Goal: Check status: Check status

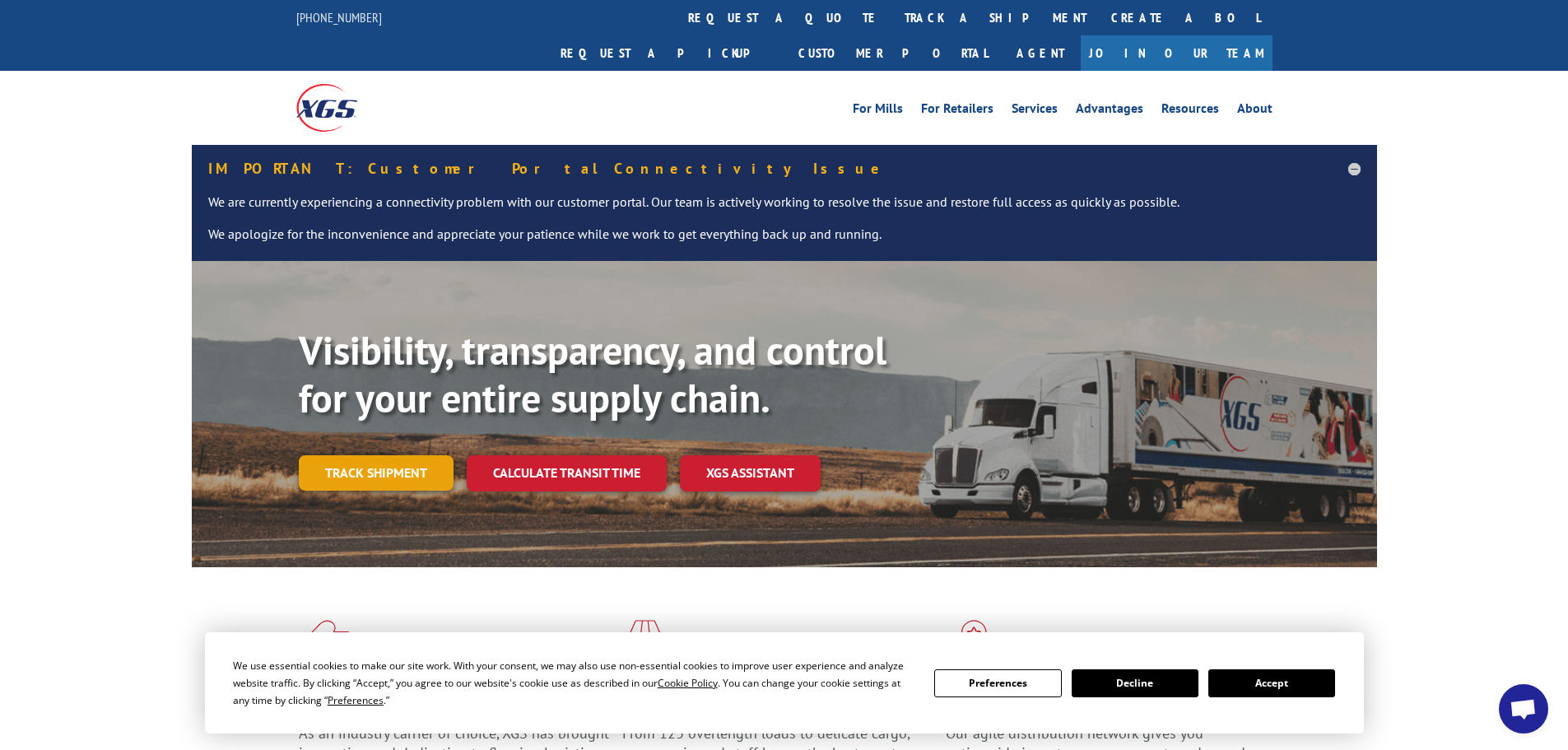
drag, startPoint x: 383, startPoint y: 437, endPoint x: 381, endPoint y: 221, distance: 216.0
click at [382, 455] on link "Track shipment" at bounding box center [376, 472] width 155 height 35
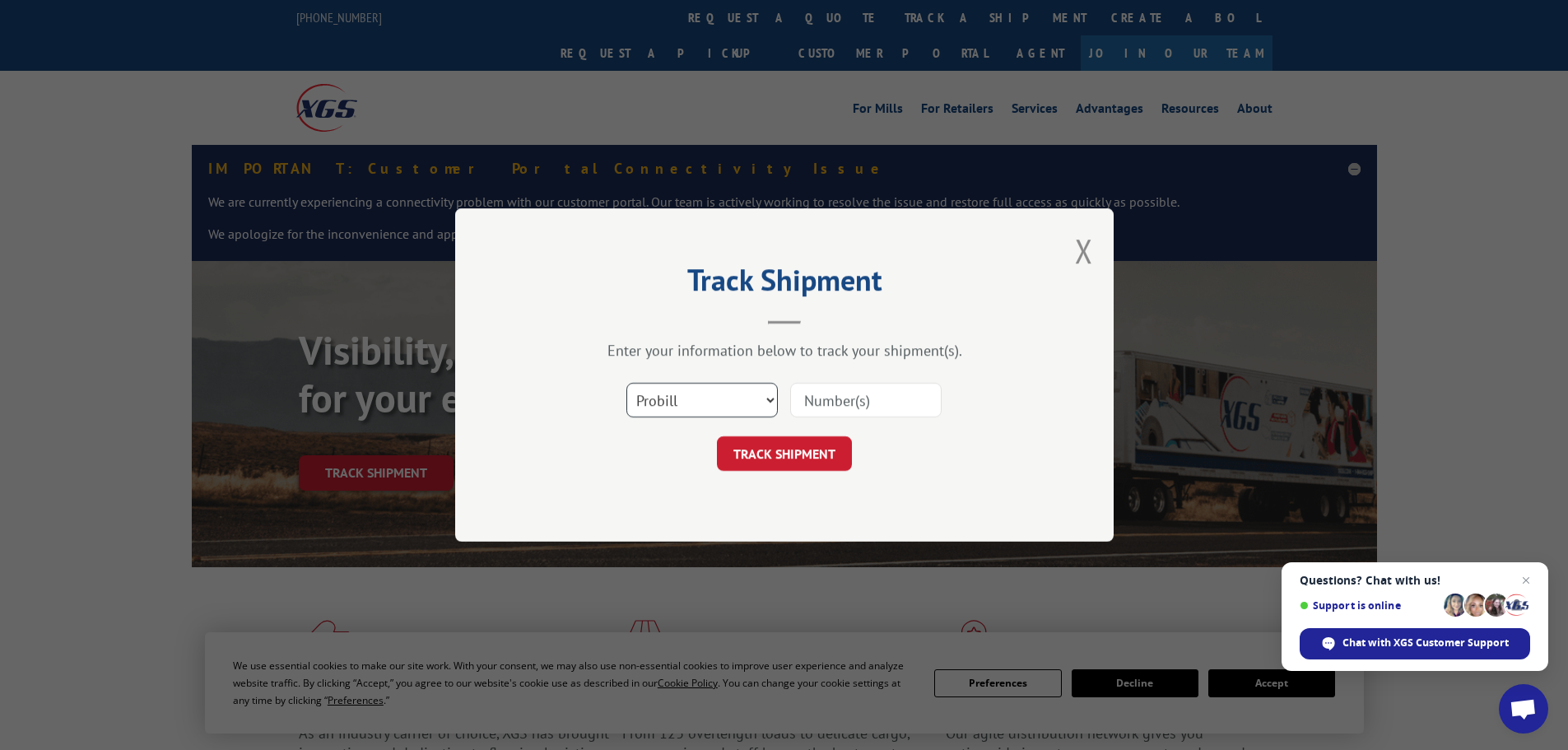
click at [714, 410] on select "Select category... Probill BOL PO" at bounding box center [702, 400] width 151 height 35
select select "po"
click at [626, 383] on select "Select category... Probill BOL PO" at bounding box center [702, 400] width 151 height 35
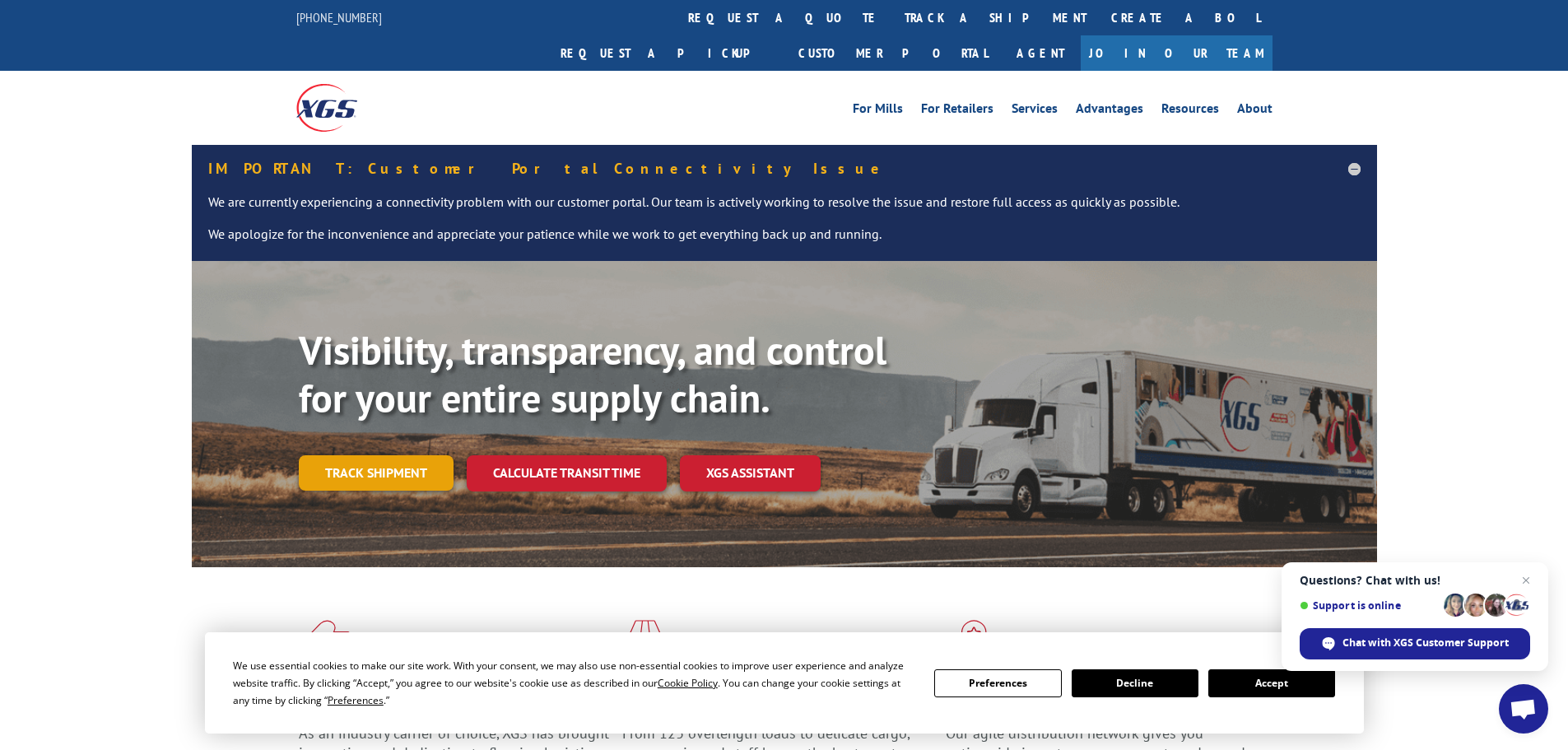
click at [362, 455] on link "Track shipment" at bounding box center [376, 472] width 155 height 35
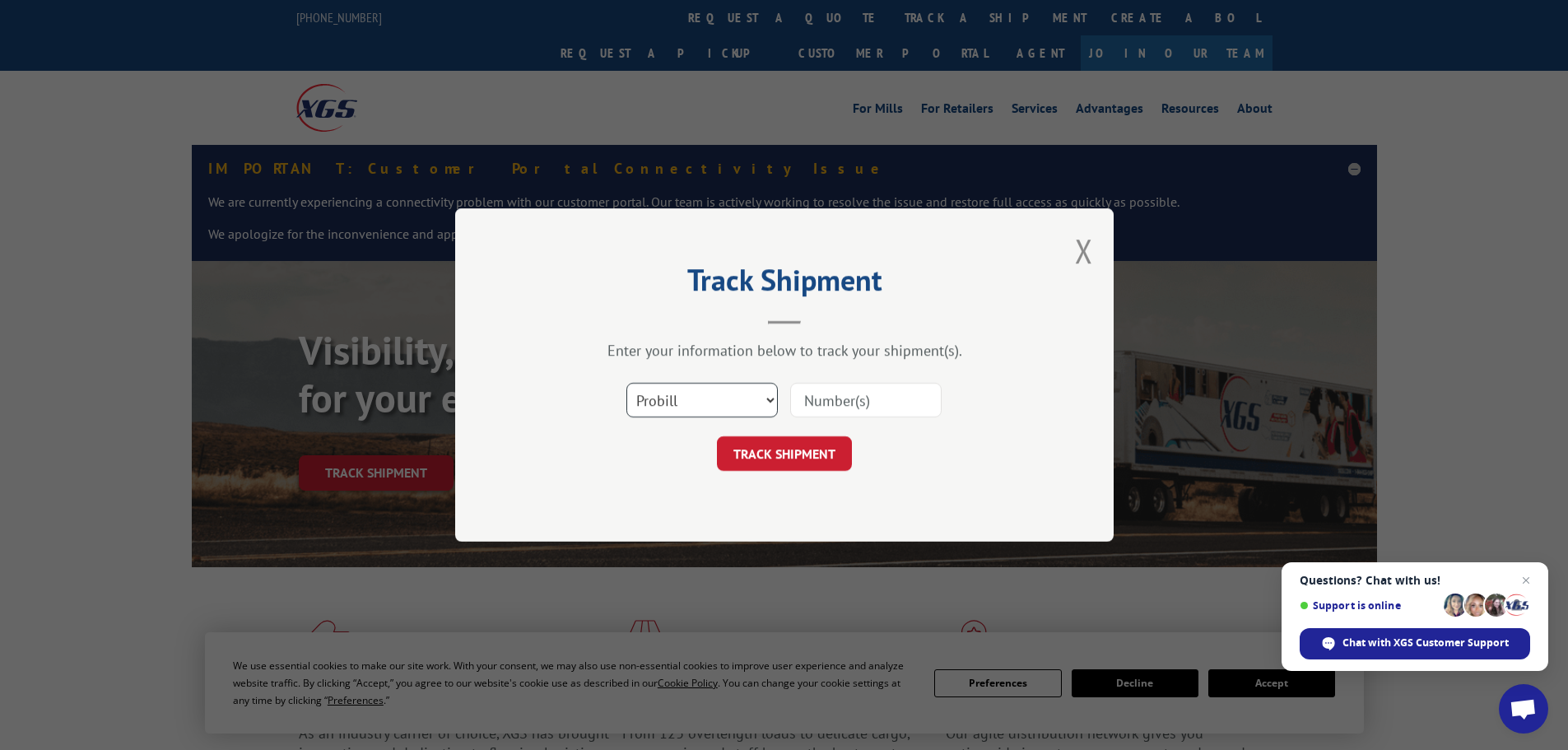
click at [676, 387] on select "Select category... Probill BOL PO" at bounding box center [702, 400] width 151 height 35
select select "po"
click at [626, 383] on select "Select category... Probill BOL PO" at bounding box center [702, 400] width 151 height 35
click at [834, 398] on input at bounding box center [865, 400] width 151 height 35
paste input "08508322"
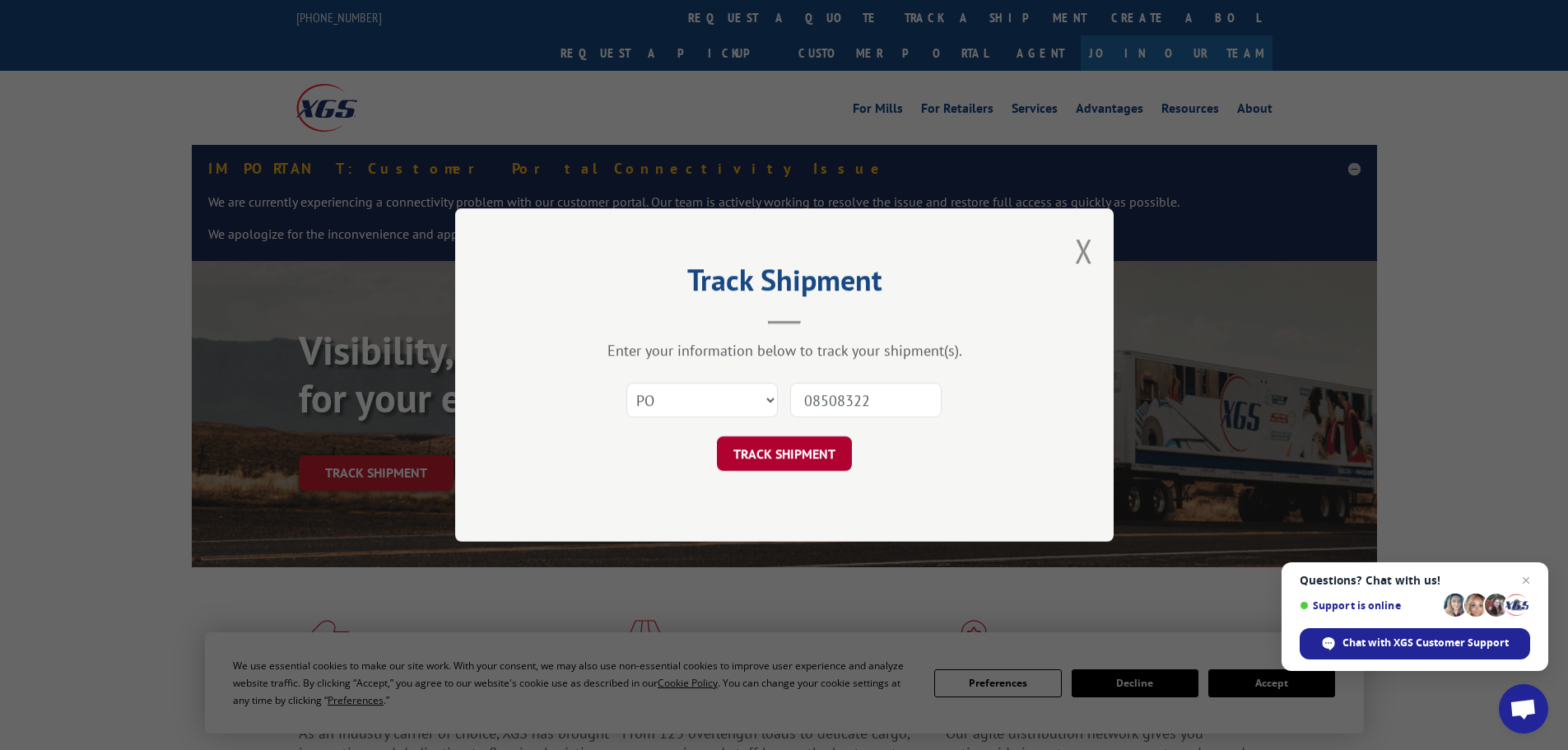
type input "08508322"
click at [786, 466] on button "TRACK SHIPMENT" at bounding box center [784, 453] width 135 height 35
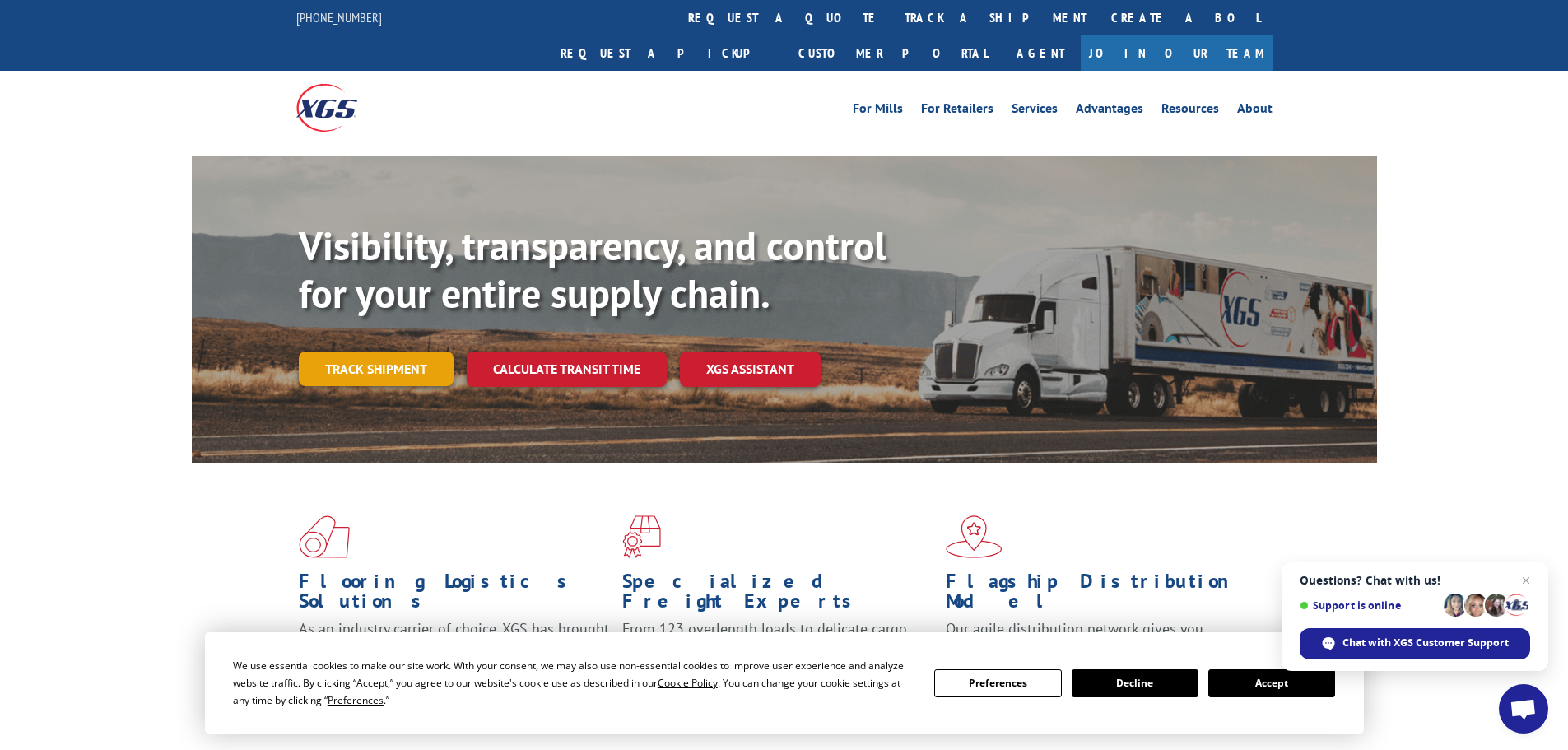
click at [340, 352] on link "Track shipment" at bounding box center [376, 369] width 155 height 35
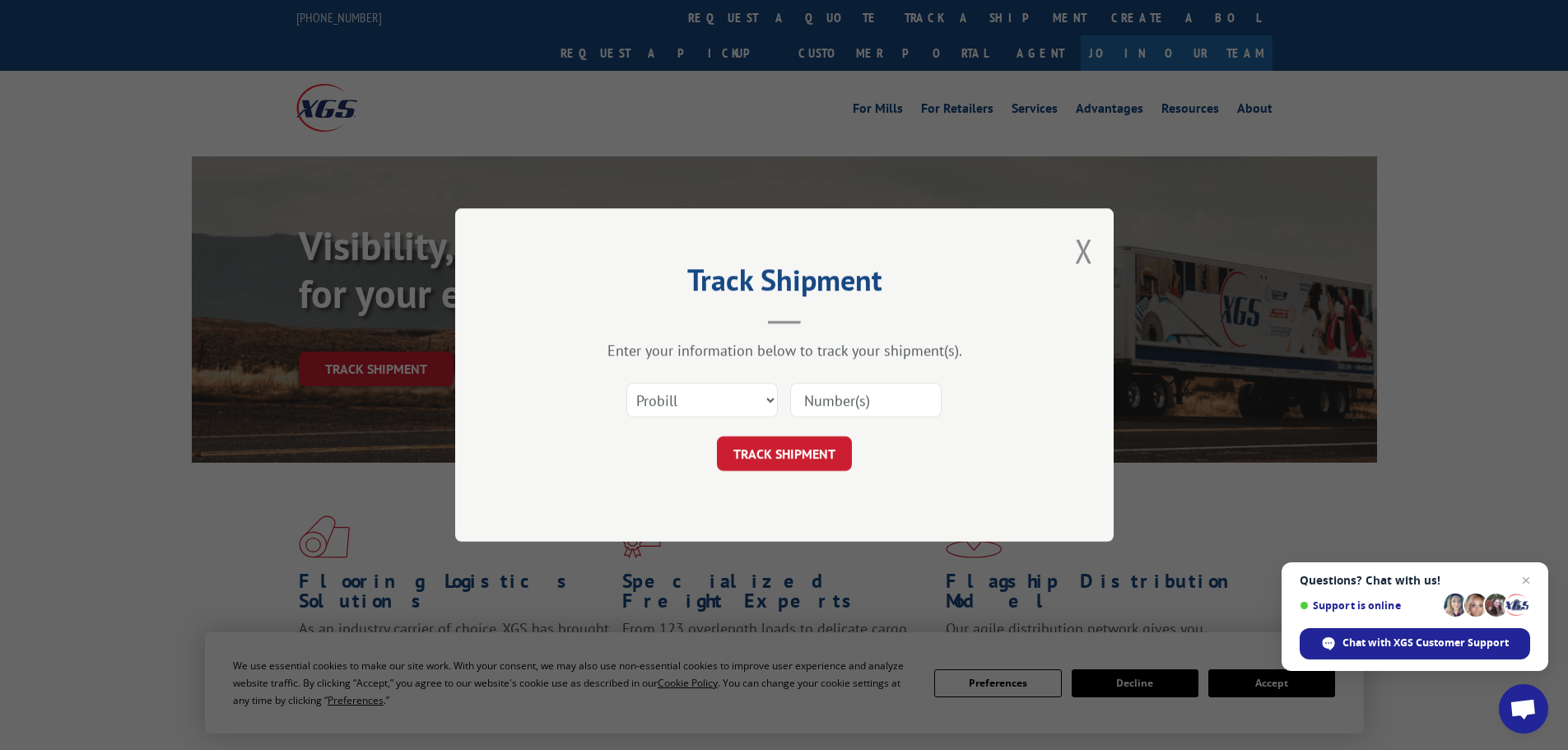
paste input "17517897"
type input "17517897"
click at [760, 453] on button "TRACK SHIPMENT" at bounding box center [784, 453] width 135 height 35
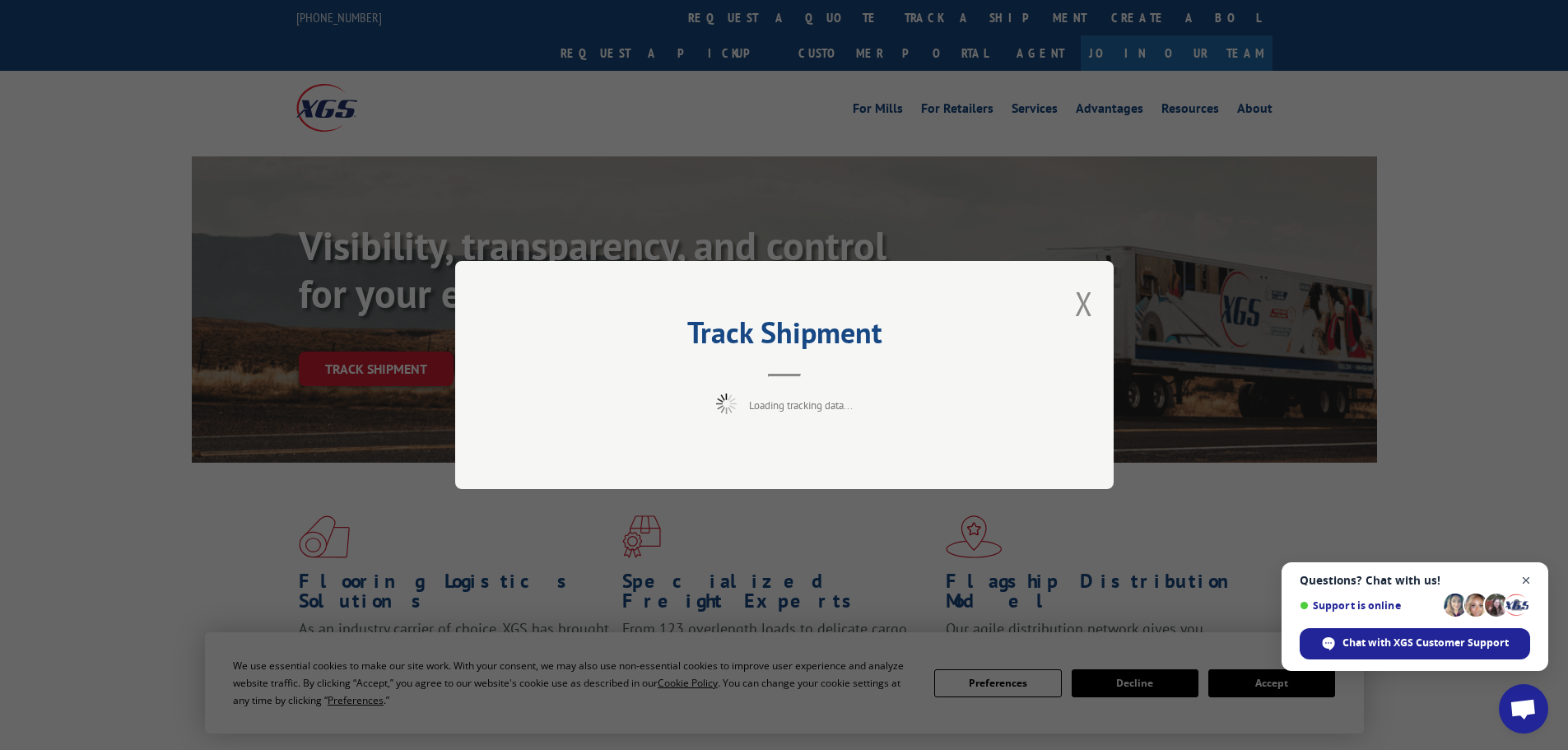
click at [1523, 579] on span "Close chat" at bounding box center [1526, 581] width 21 height 21
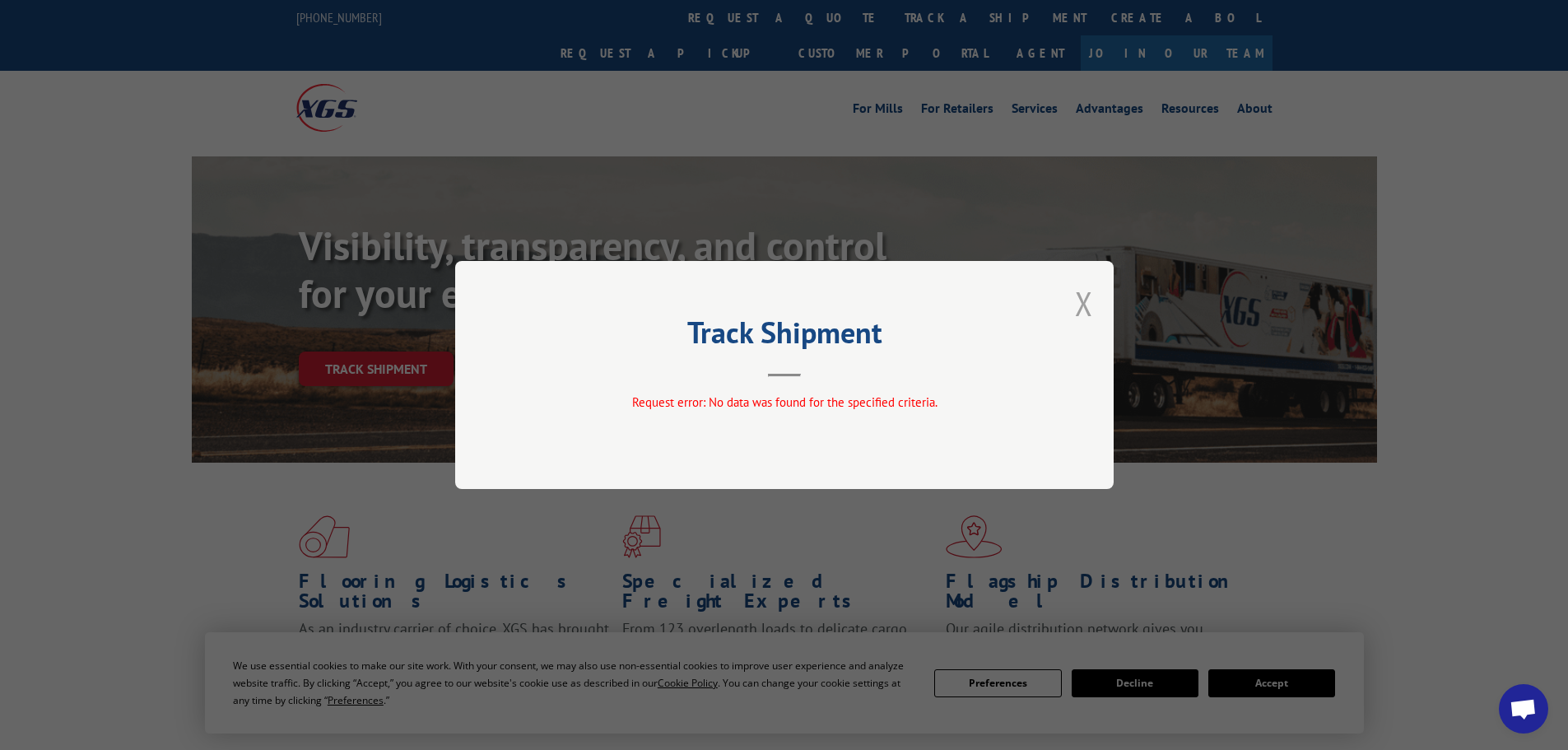
click at [1084, 303] on button "Close modal" at bounding box center [1084, 304] width 18 height 44
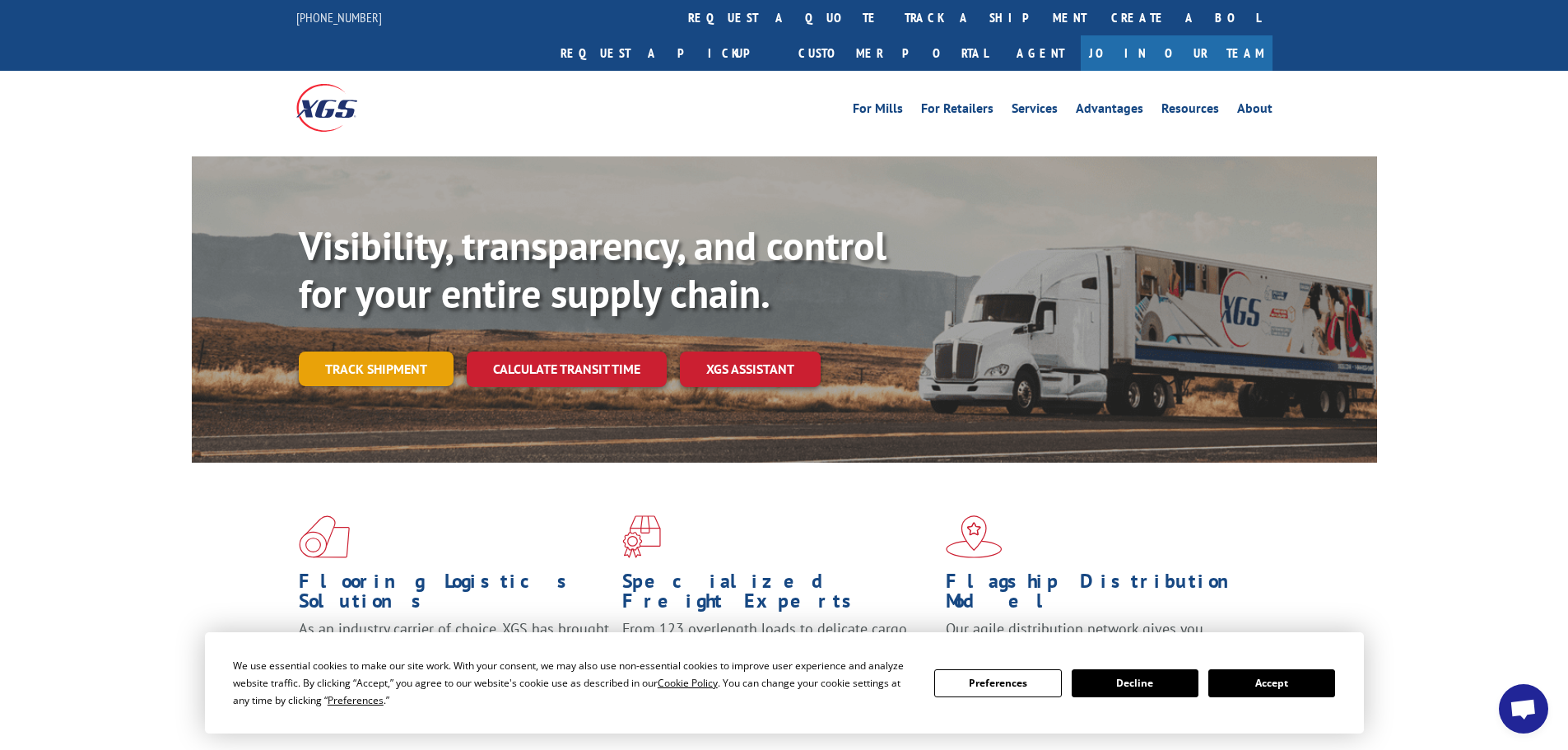
click at [391, 352] on link "Track shipment" at bounding box center [376, 369] width 155 height 35
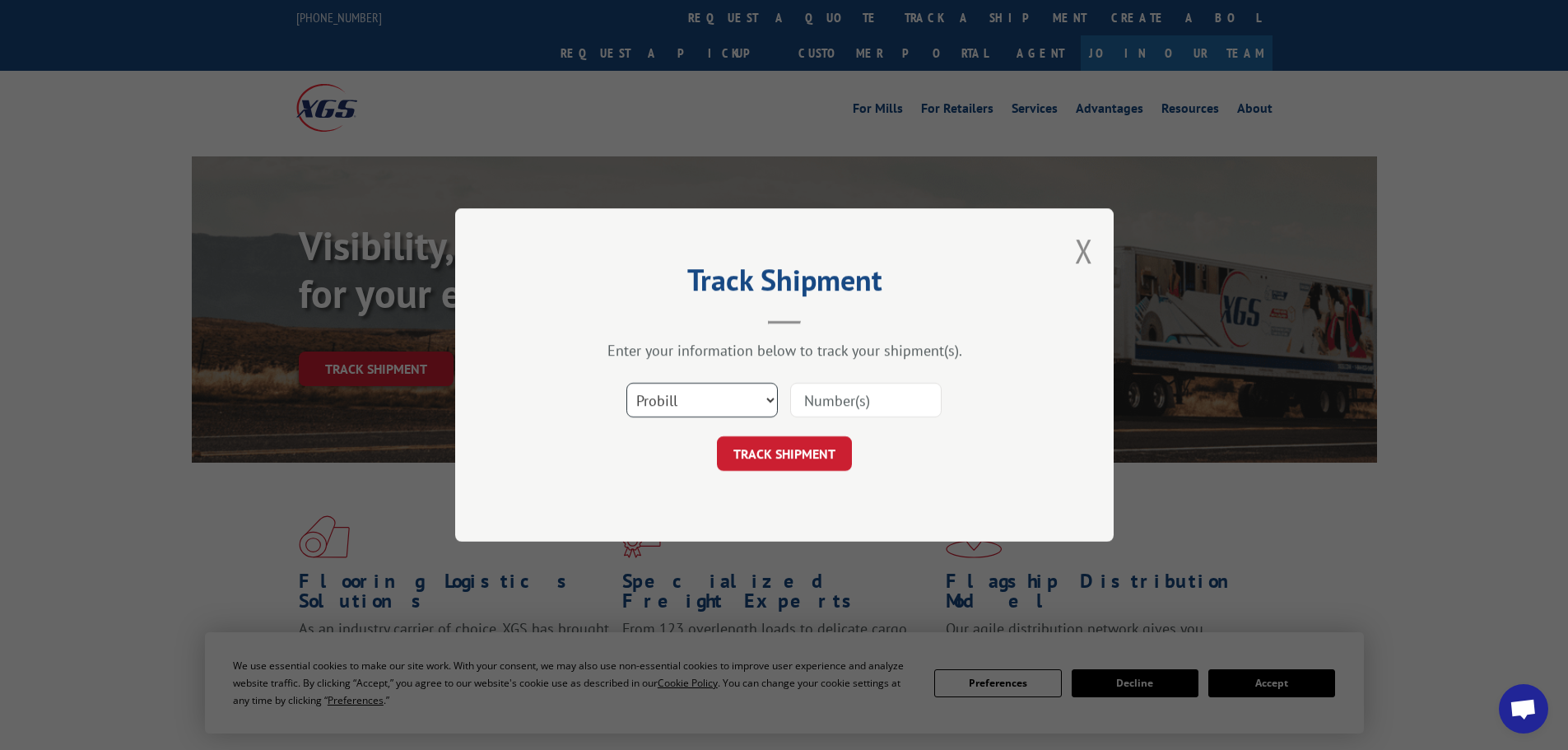
click at [733, 396] on select "Select category... Probill BOL PO" at bounding box center [702, 400] width 151 height 35
select select "bol"
click at [626, 383] on select "Select category... Probill BOL PO" at bounding box center [702, 400] width 151 height 35
paste input "5298485"
type input "5298485"
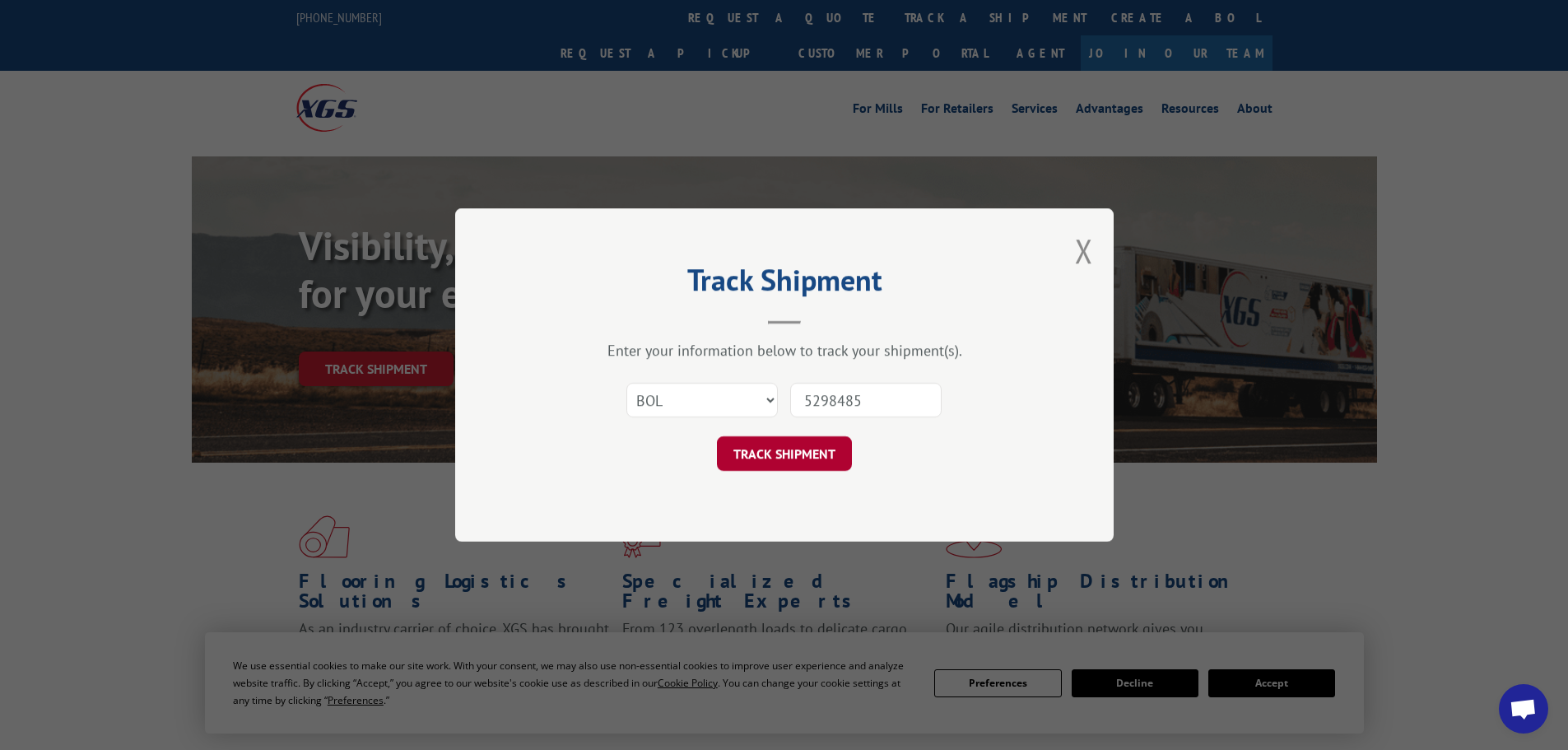
click at [767, 463] on button "TRACK SHIPMENT" at bounding box center [784, 453] width 135 height 35
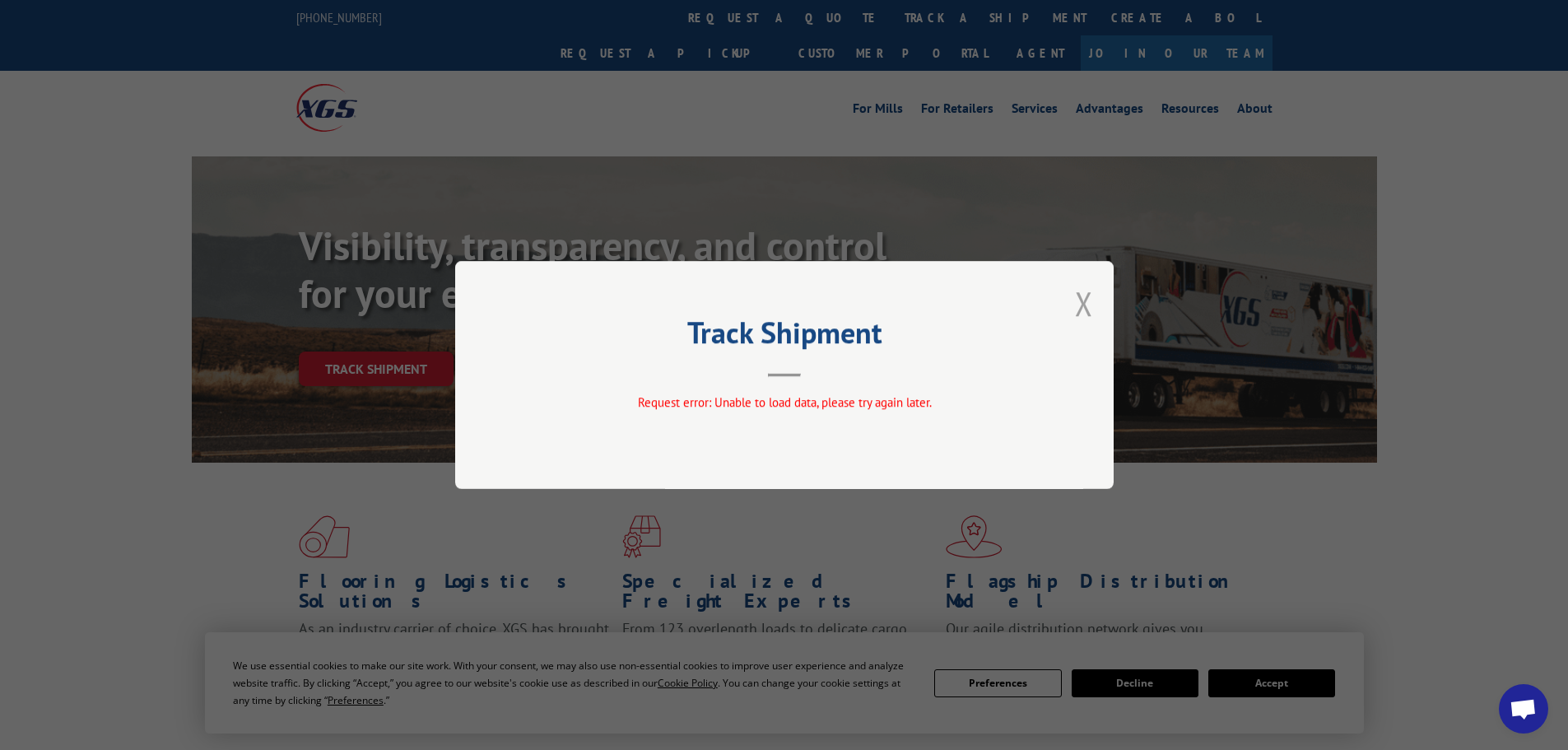
click at [1079, 299] on button "Close modal" at bounding box center [1084, 304] width 18 height 44
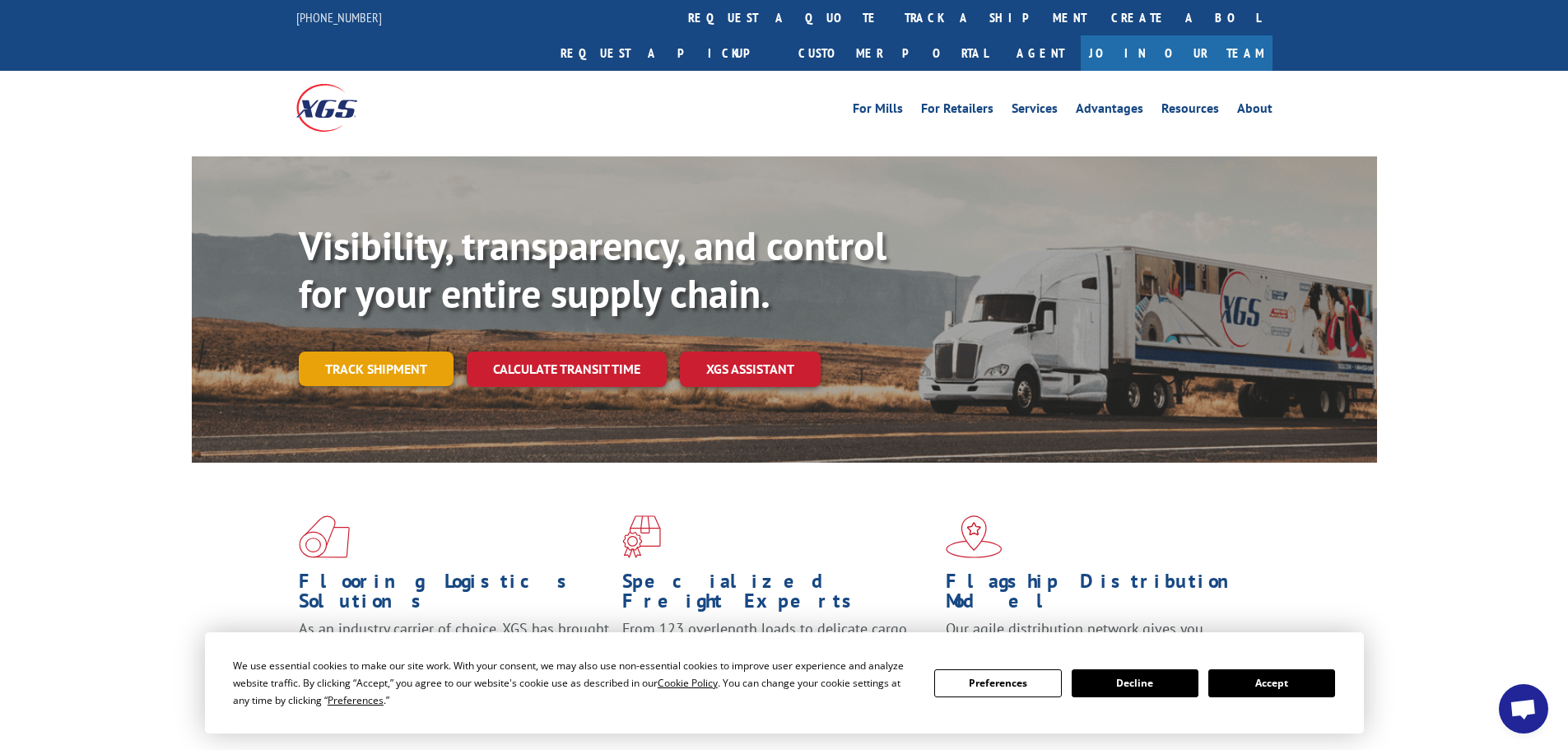
click at [354, 352] on link "Track shipment" at bounding box center [376, 369] width 155 height 35
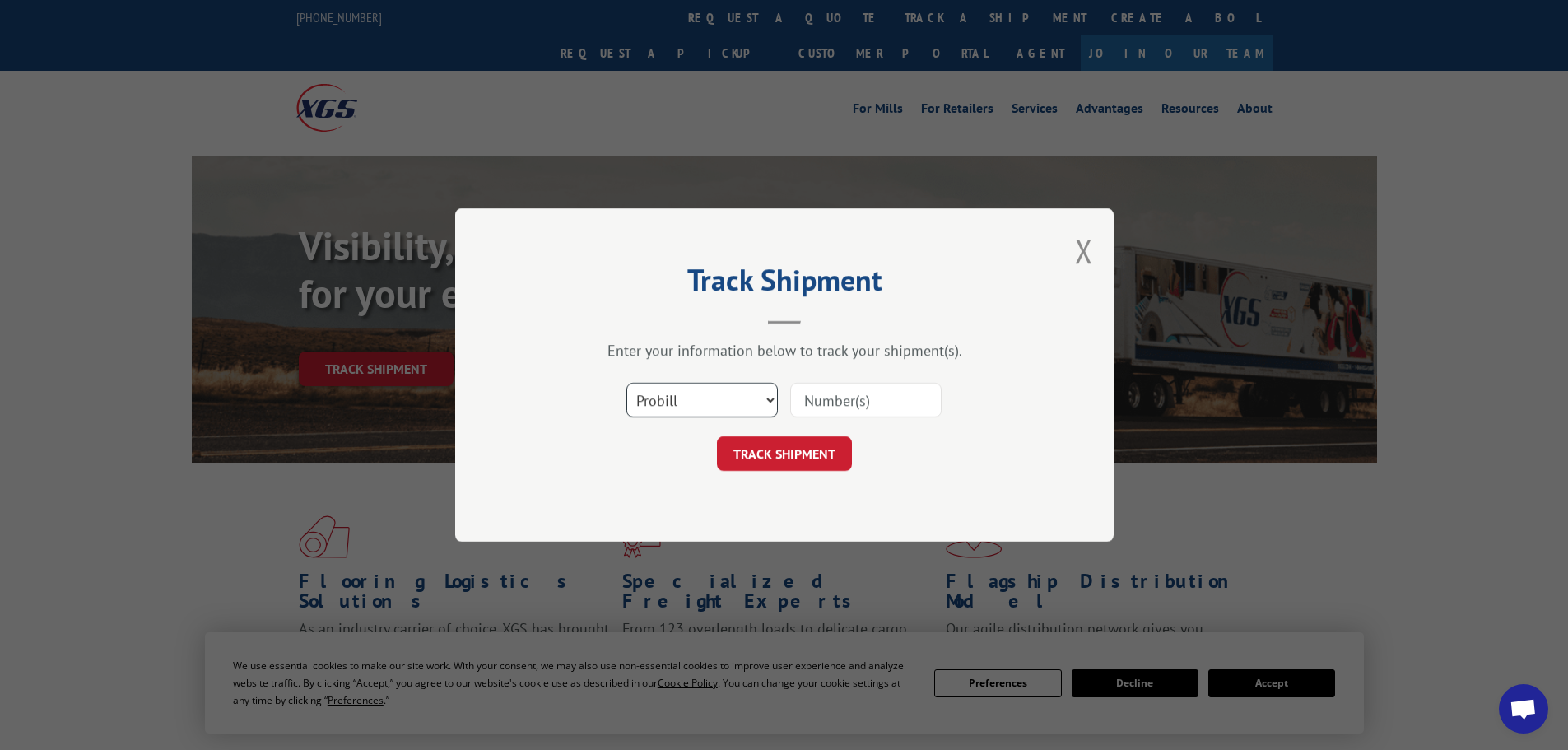
click at [687, 399] on select "Select category... Probill BOL PO" at bounding box center [702, 400] width 151 height 35
select select "po"
click at [626, 383] on select "Select category... Probill BOL PO" at bounding box center [702, 400] width 151 height 35
click at [854, 400] on input at bounding box center [865, 400] width 151 height 35
type input "08508294"
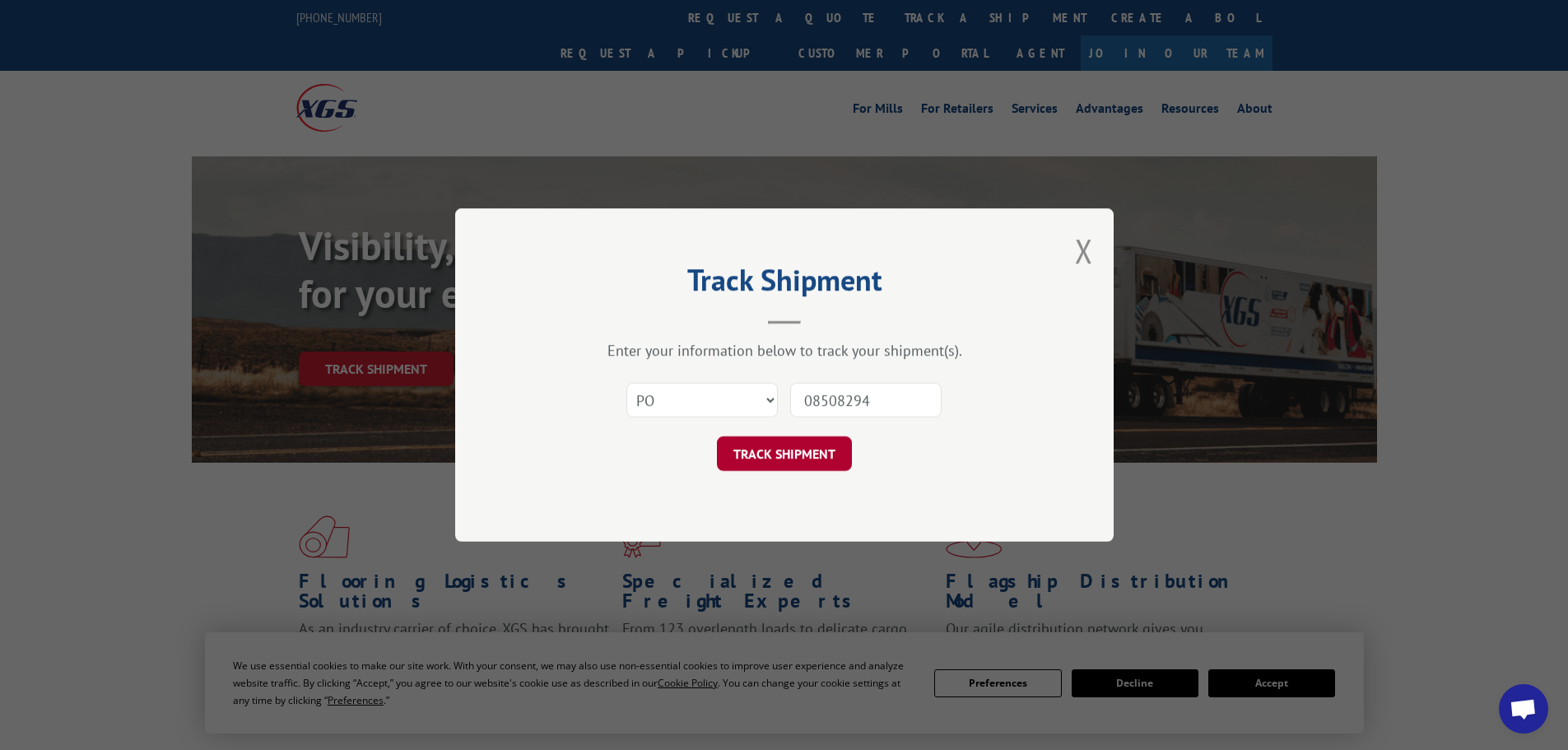
click at [803, 447] on button "TRACK SHIPMENT" at bounding box center [784, 453] width 135 height 35
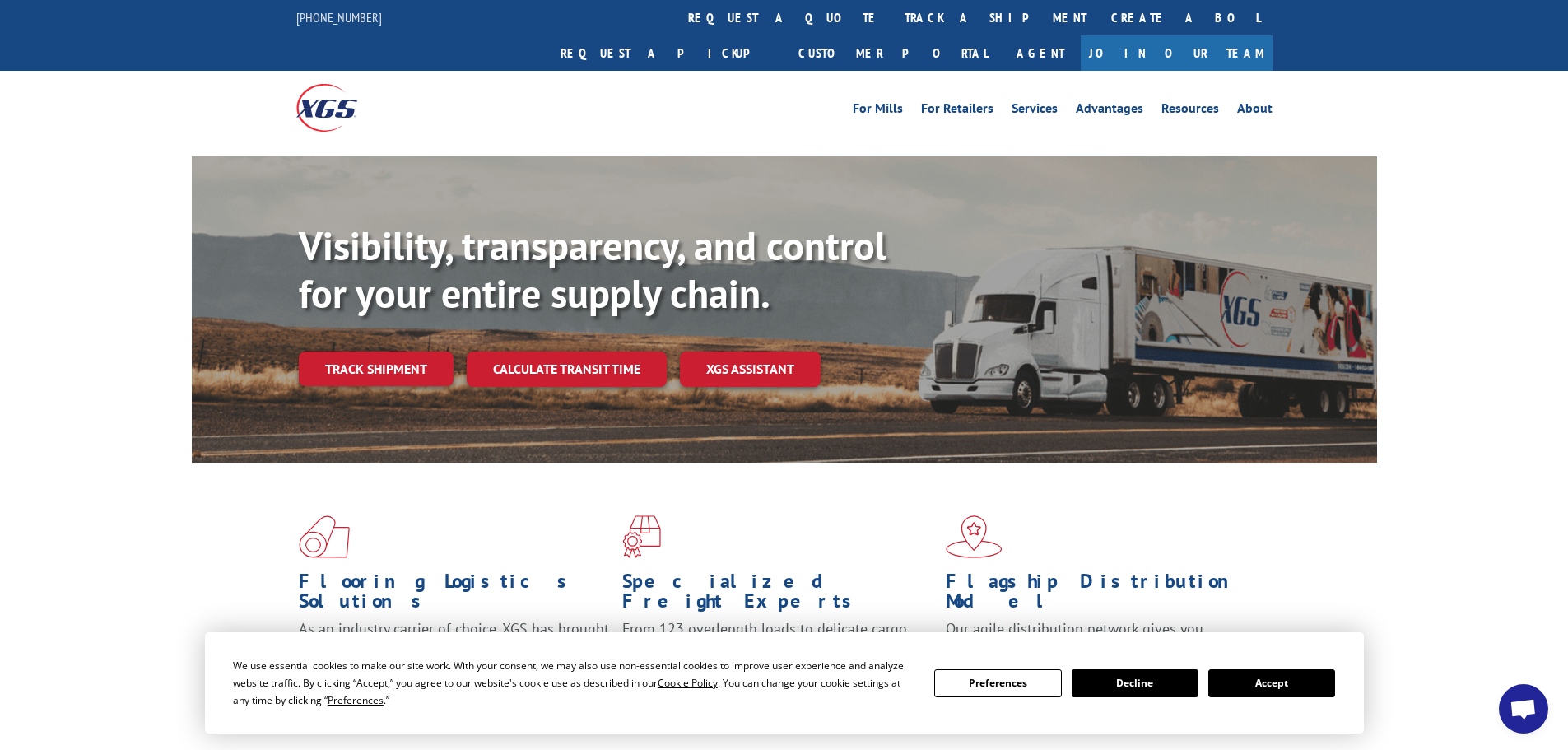
click at [990, 682] on button "Preferences" at bounding box center [998, 684] width 127 height 28
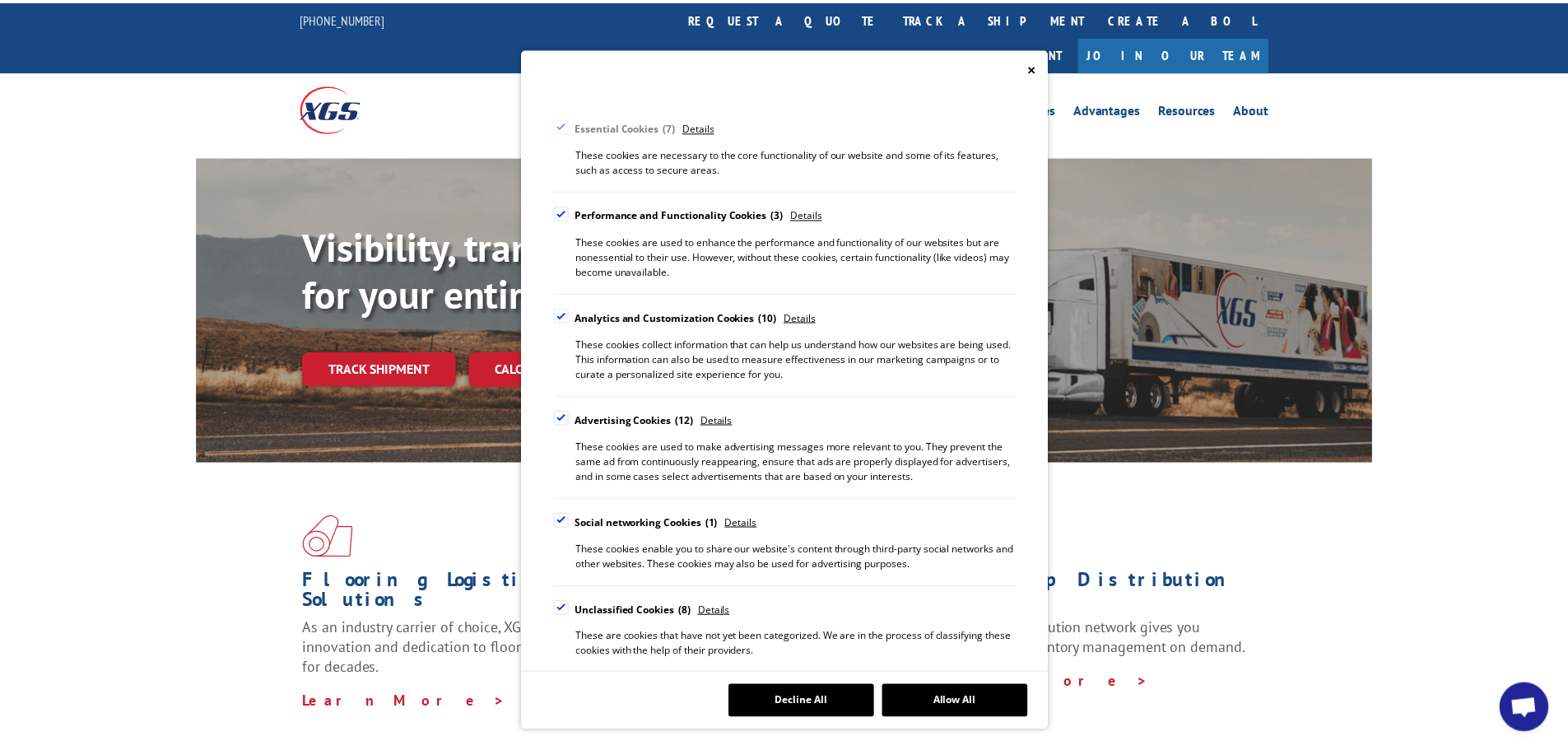
scroll to position [135, 0]
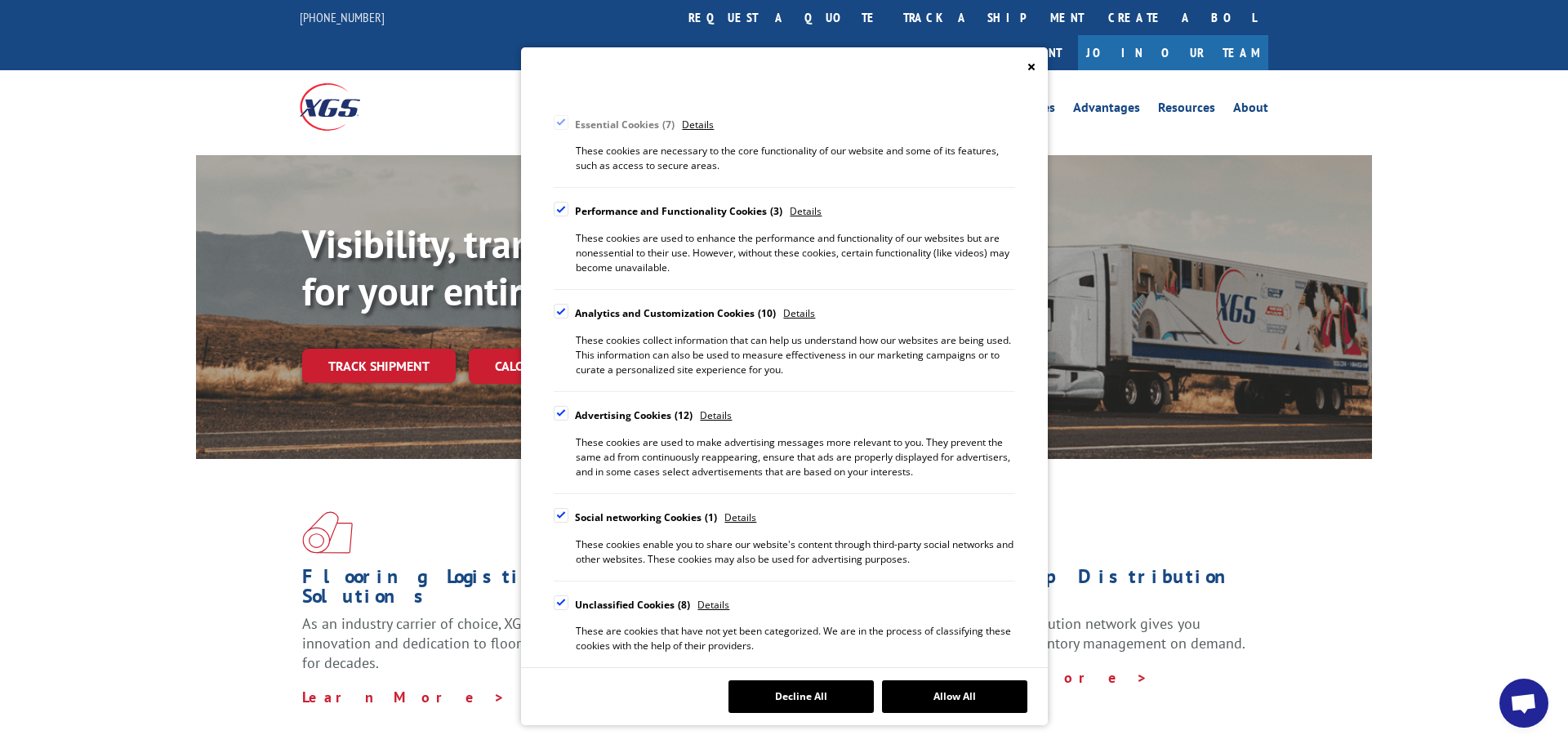
click at [916, 694] on button "Allow All" at bounding box center [954, 696] width 145 height 33
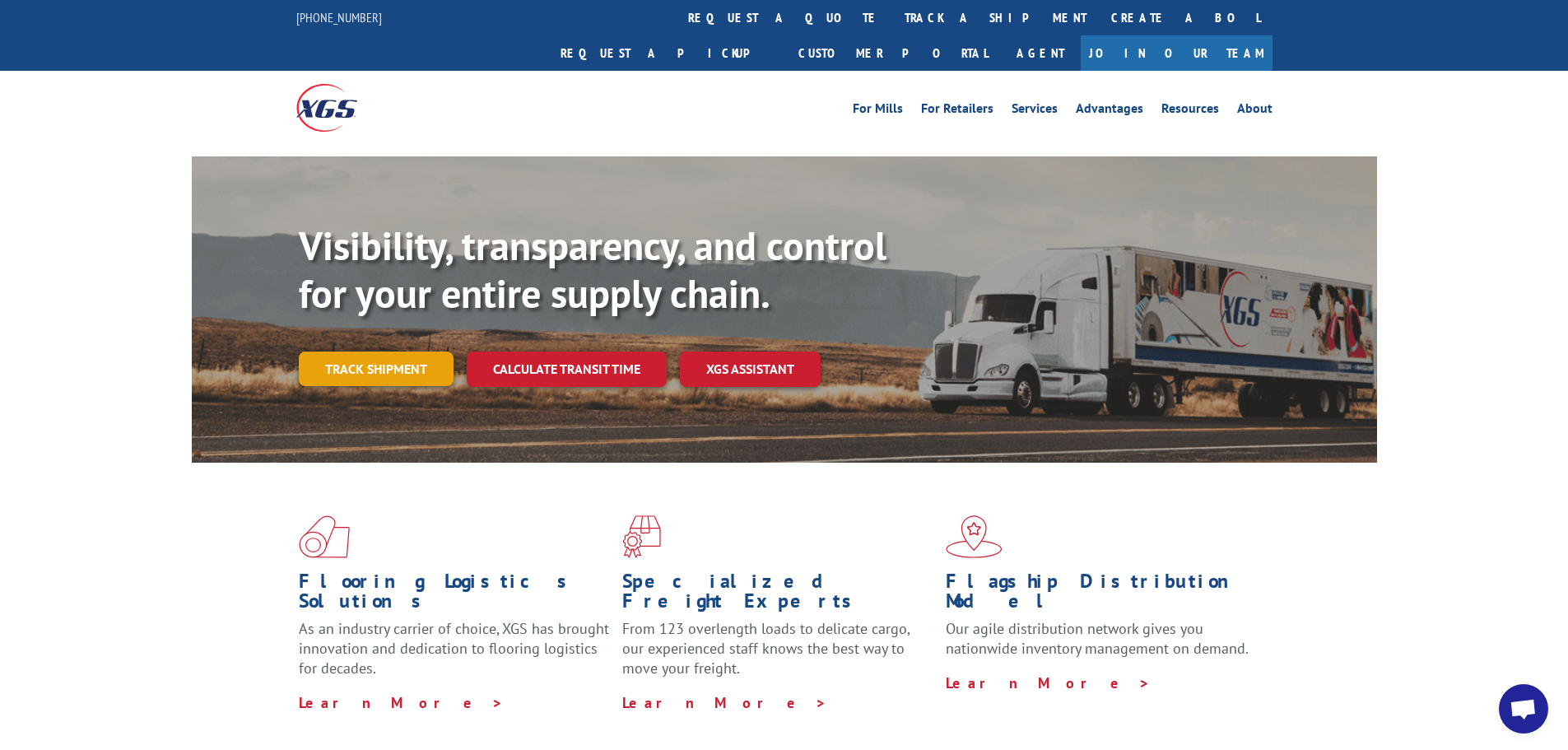
click at [350, 352] on link "Track shipment" at bounding box center [376, 369] width 155 height 35
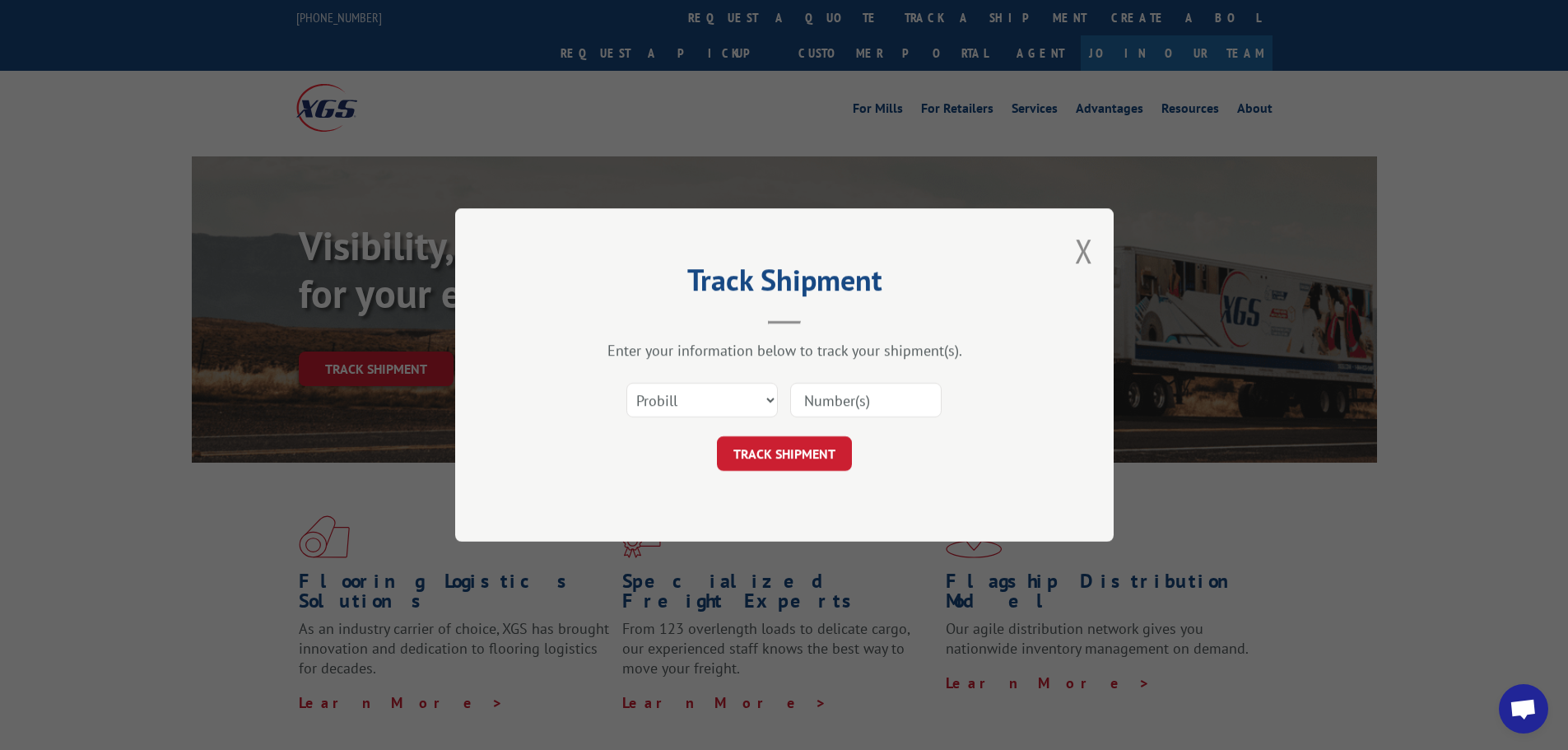
paste input "5298485"
type input "5298485"
click at [763, 454] on button "TRACK SHIPMENT" at bounding box center [784, 453] width 135 height 35
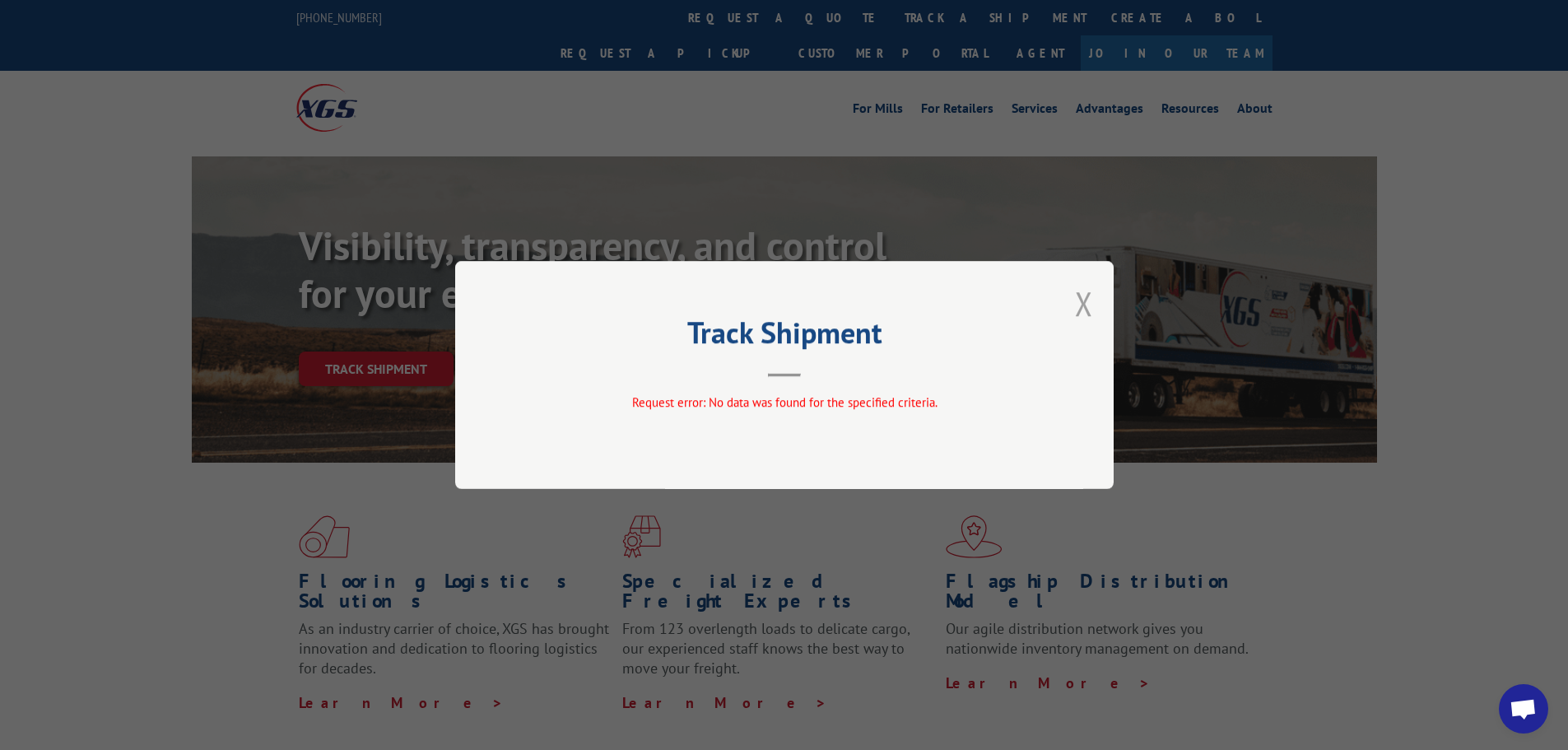
click at [1083, 305] on button "Close modal" at bounding box center [1084, 304] width 18 height 44
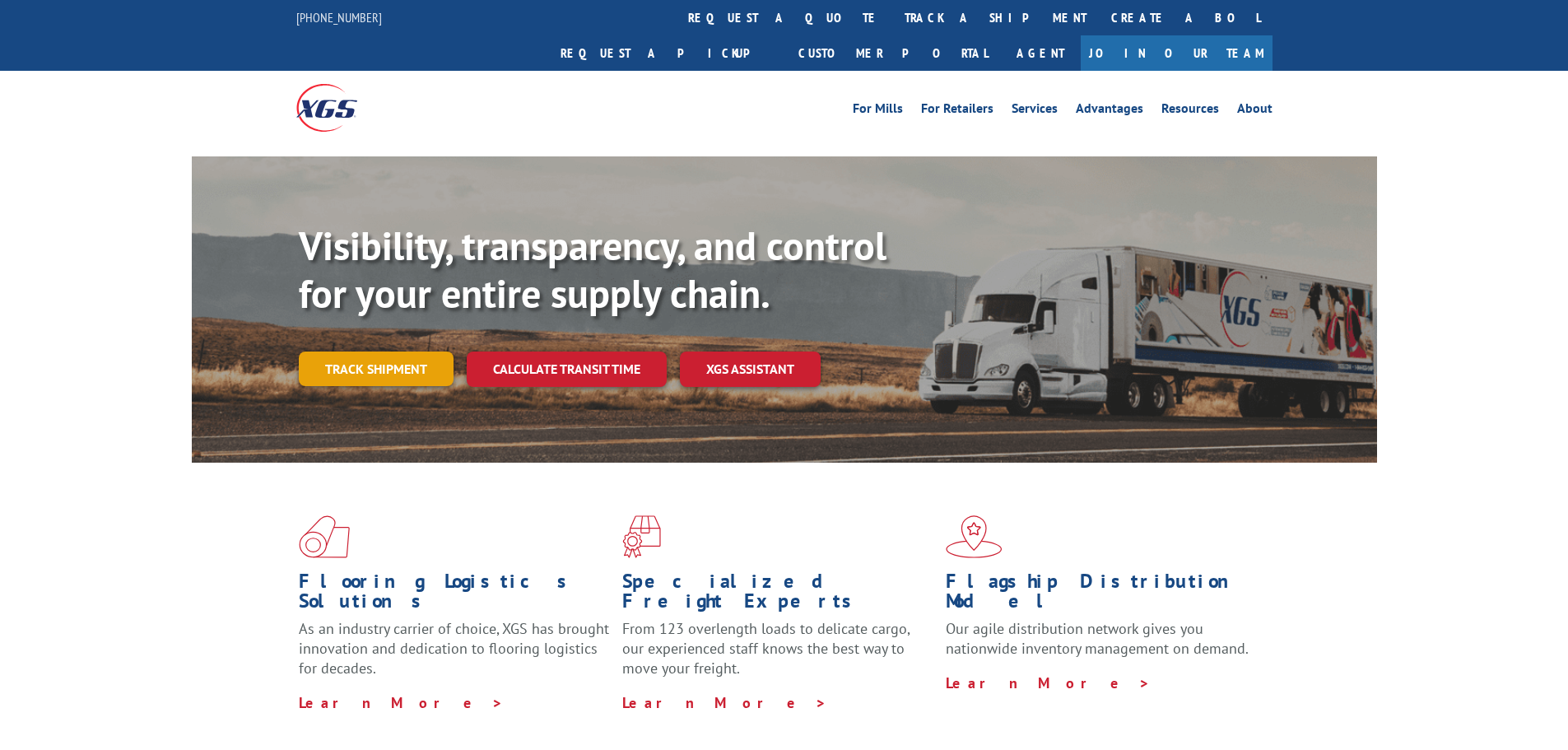
click at [370, 352] on link "Track shipment" at bounding box center [376, 369] width 155 height 35
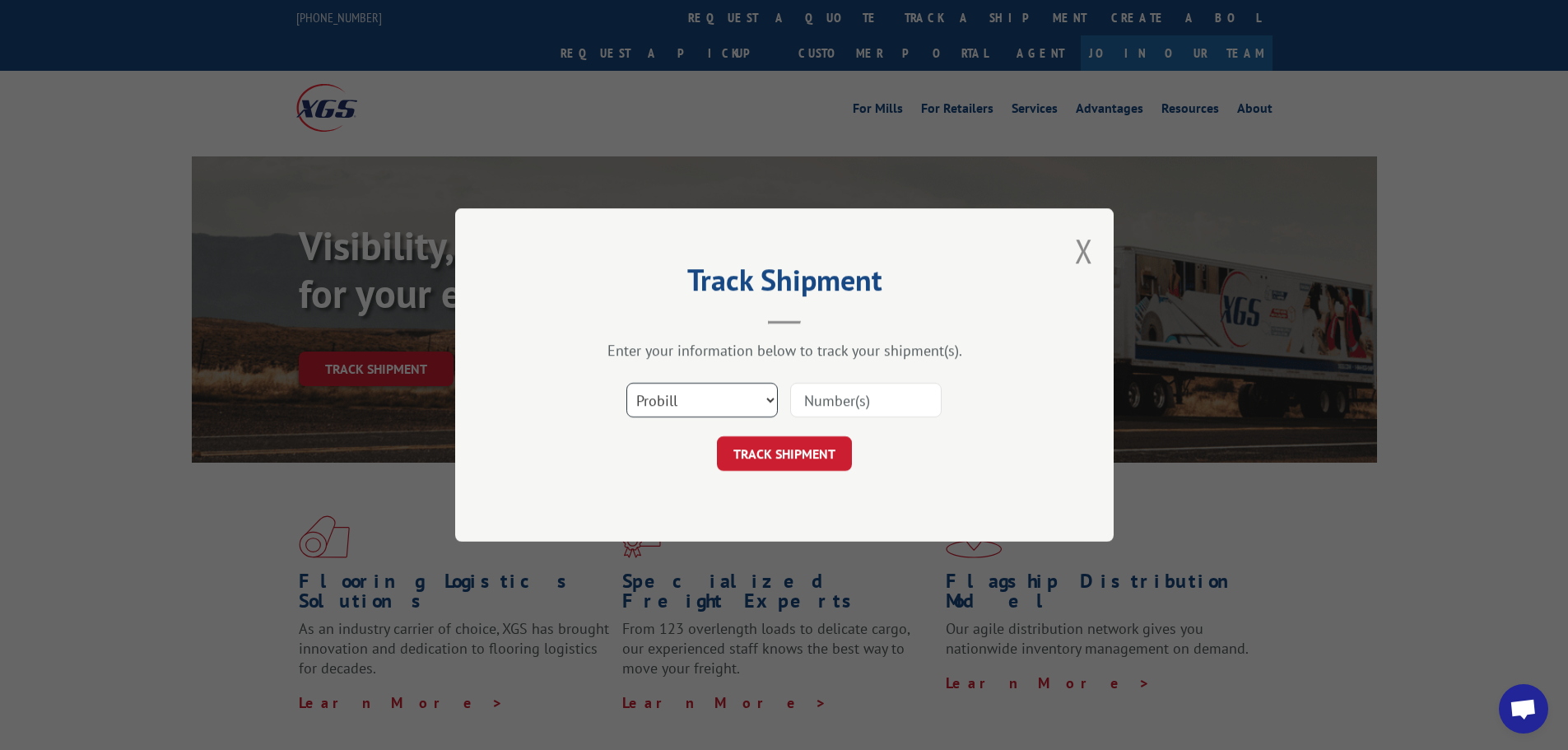
click at [647, 406] on select "Select category... Probill BOL PO" at bounding box center [702, 400] width 151 height 35
click at [626, 383] on select "Select category... Probill BOL PO" at bounding box center [702, 400] width 151 height 35
paste input "17517897"
type input "17517897"
click at [790, 459] on button "TRACK SHIPMENT" at bounding box center [784, 453] width 135 height 35
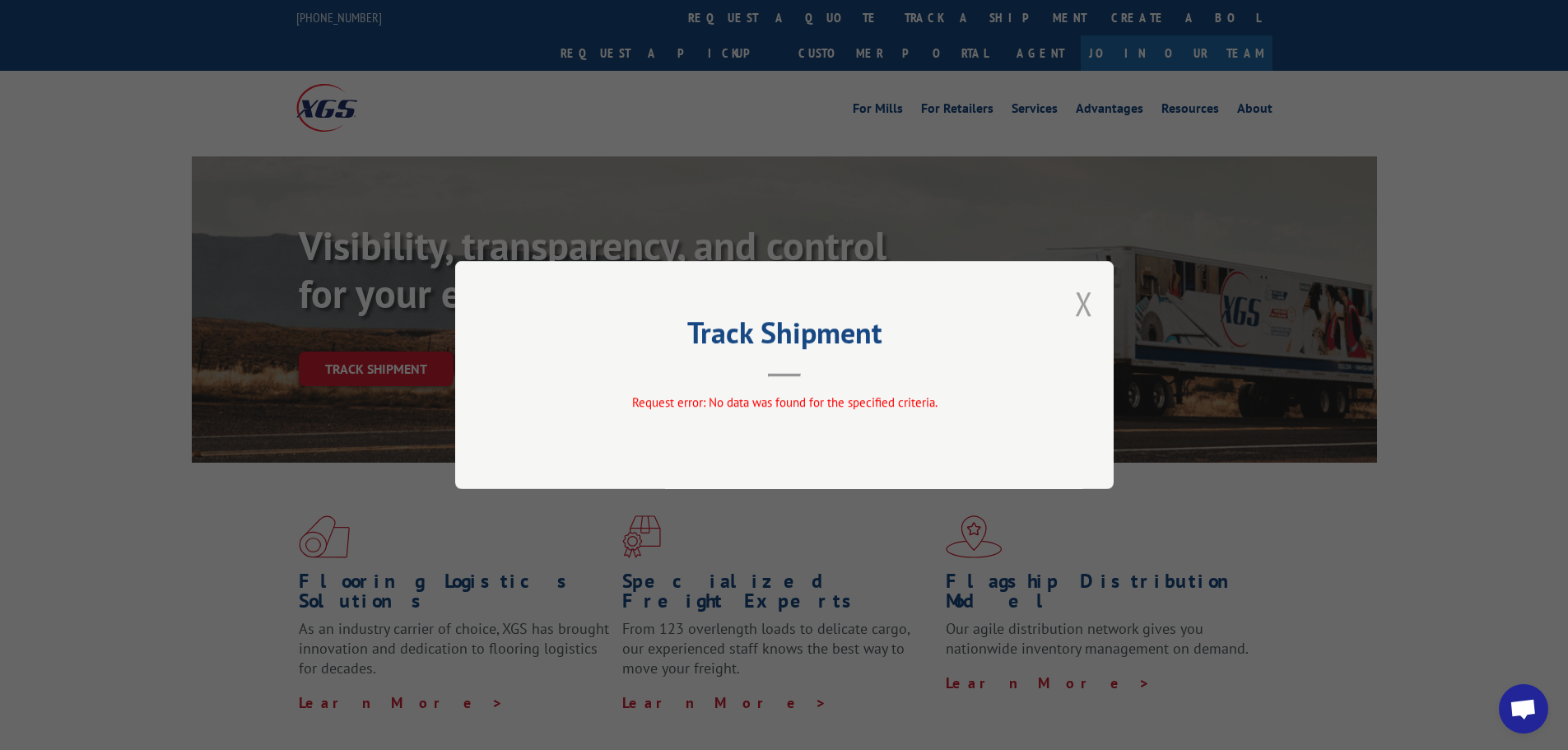
click at [1082, 303] on button "Close modal" at bounding box center [1084, 304] width 18 height 44
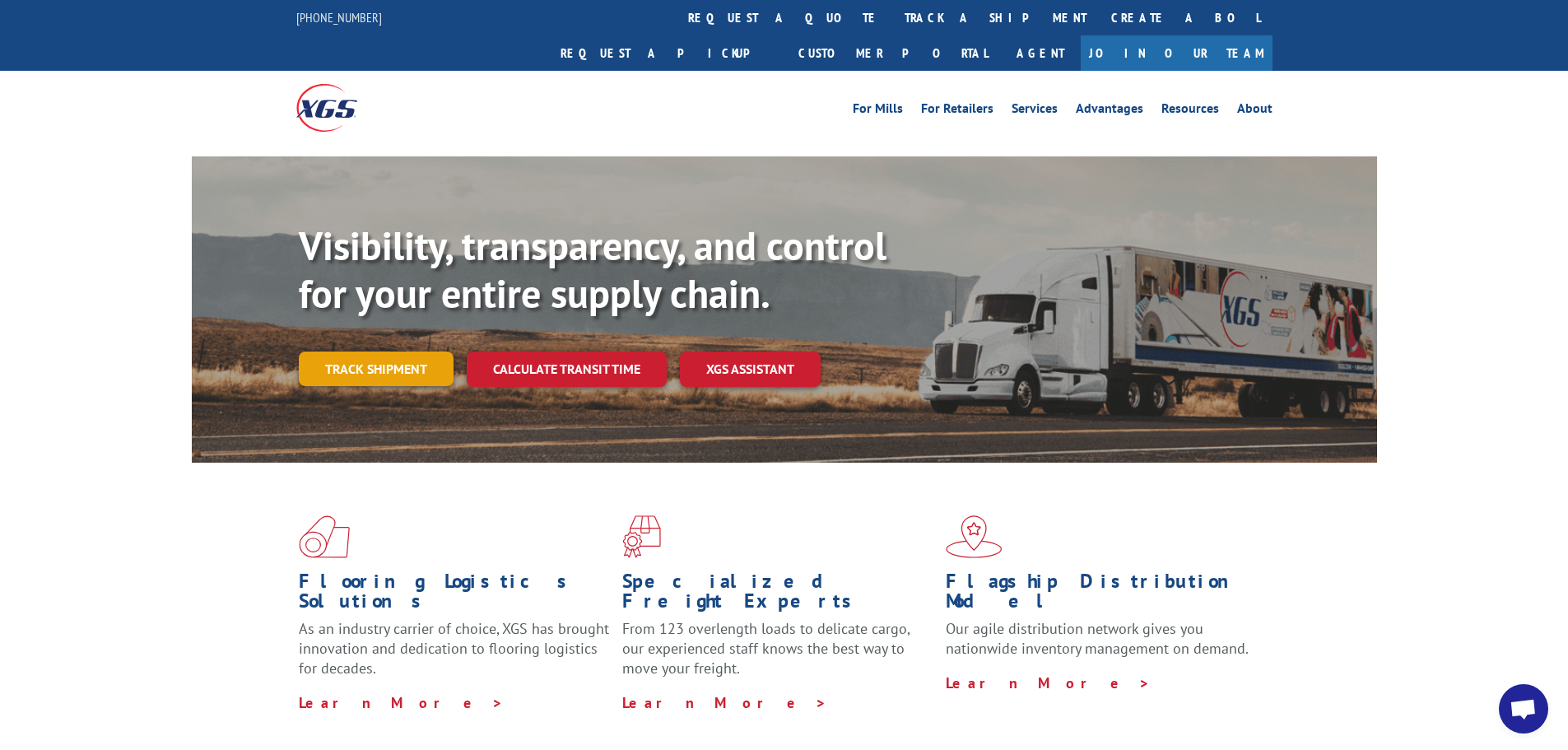
click at [386, 352] on link "Track shipment" at bounding box center [376, 369] width 155 height 35
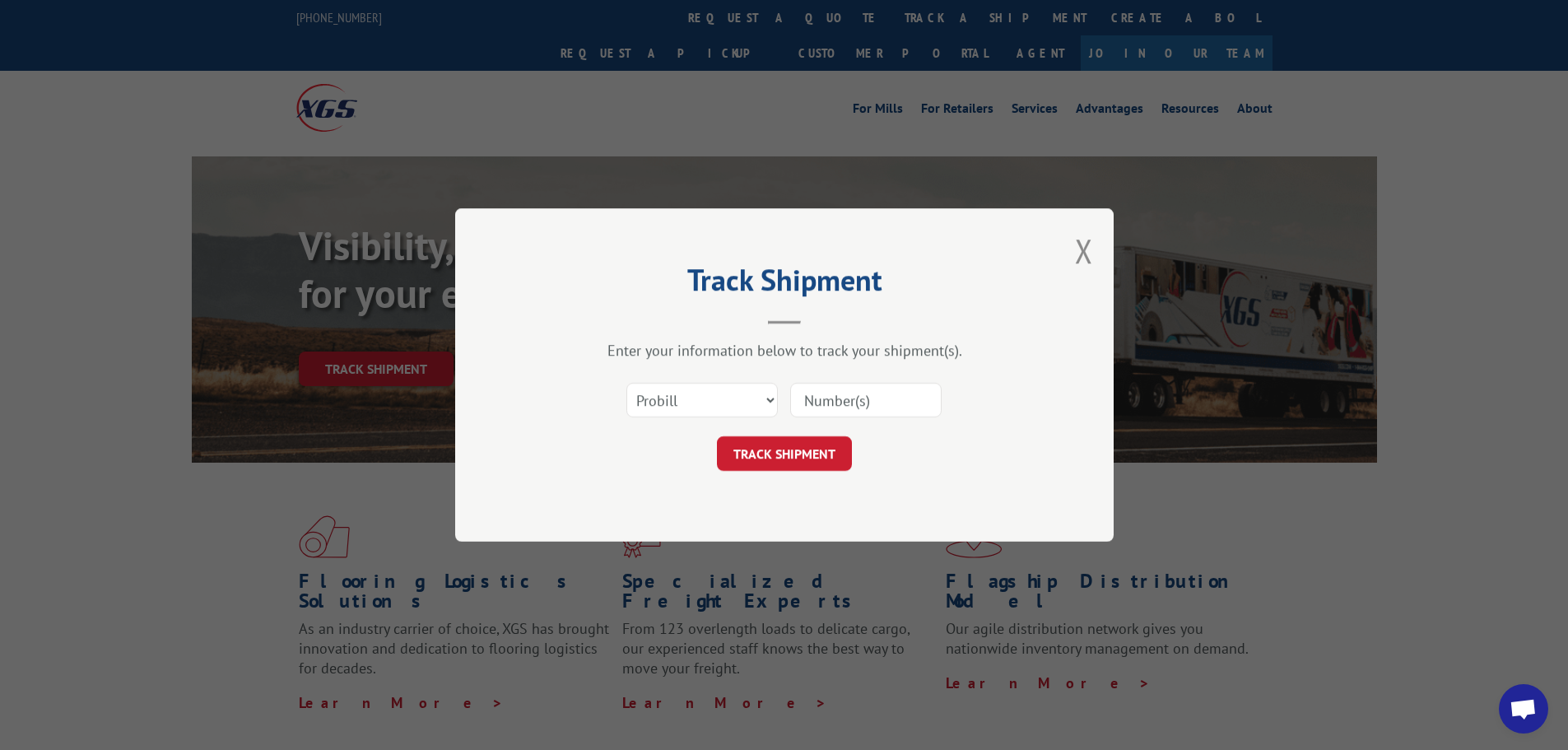
paste input "17472426"
type input "17472426"
click at [771, 462] on button "TRACK SHIPMENT" at bounding box center [784, 453] width 135 height 35
